Goal: Obtain resource: Download file/media

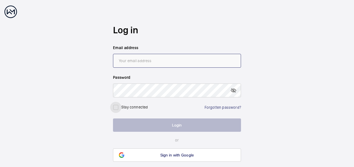
type input "[EMAIL_ADDRESS][DOMAIN_NAME]"
click at [116, 108] on input "checkbox" at bounding box center [115, 107] width 11 height 11
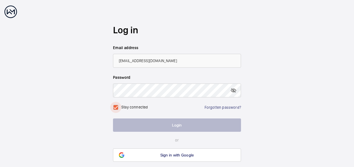
checkbox input "true"
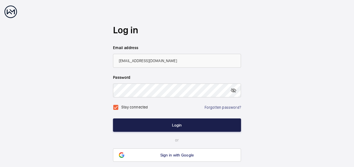
click at [176, 126] on button "Login" at bounding box center [177, 125] width 128 height 13
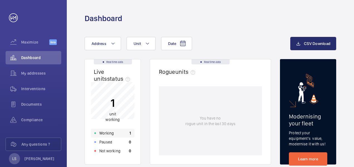
click at [108, 134] on p "Working" at bounding box center [106, 134] width 14 height 6
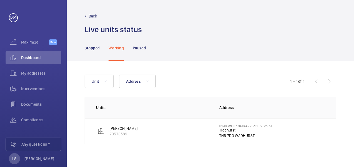
click at [100, 131] on img at bounding box center [100, 131] width 7 height 7
click at [116, 128] on p "[PERSON_NAME]" at bounding box center [123, 129] width 28 height 6
click at [32, 86] on span "Interventions" at bounding box center [41, 89] width 40 height 6
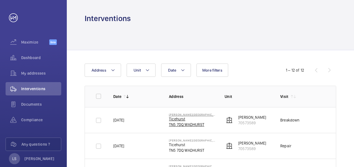
click at [176, 120] on p "Ticehurst" at bounding box center [192, 119] width 47 height 6
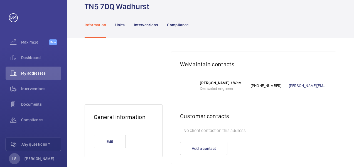
scroll to position [44, 0]
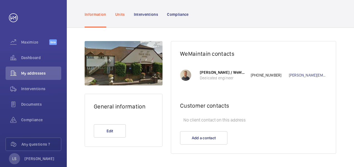
click at [118, 14] on p "Units" at bounding box center [120, 15] width 10 height 6
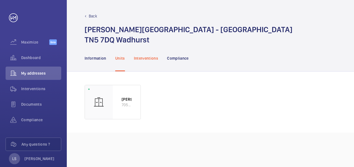
click at [142, 58] on p "Interventions" at bounding box center [146, 59] width 24 height 6
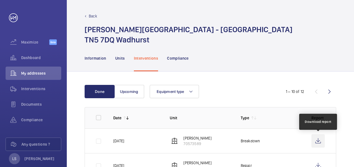
click at [318, 143] on wm-front-icon-button at bounding box center [317, 141] width 13 height 13
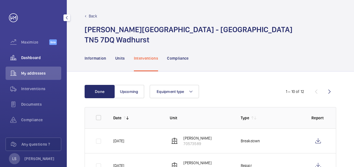
click at [31, 58] on span "Dashboard" at bounding box center [41, 58] width 40 height 6
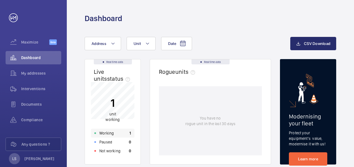
click at [106, 135] on p "Working" at bounding box center [106, 134] width 14 height 6
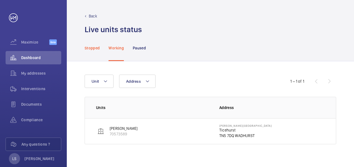
click at [91, 48] on p "Stopped" at bounding box center [91, 48] width 15 height 6
